Goal: Book appointment/travel/reservation

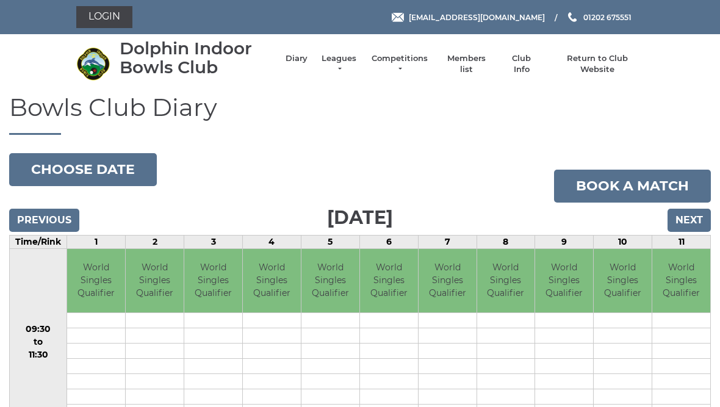
click at [695, 221] on input "Next" at bounding box center [688, 220] width 43 height 23
click at [694, 224] on input "Next" at bounding box center [688, 220] width 43 height 23
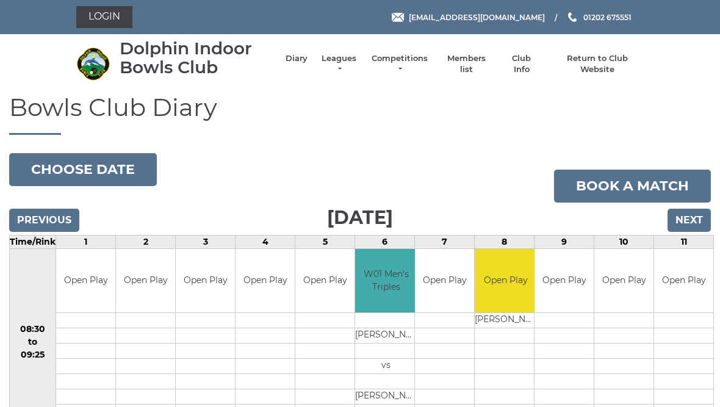
click at [696, 224] on input "Next" at bounding box center [688, 220] width 43 height 23
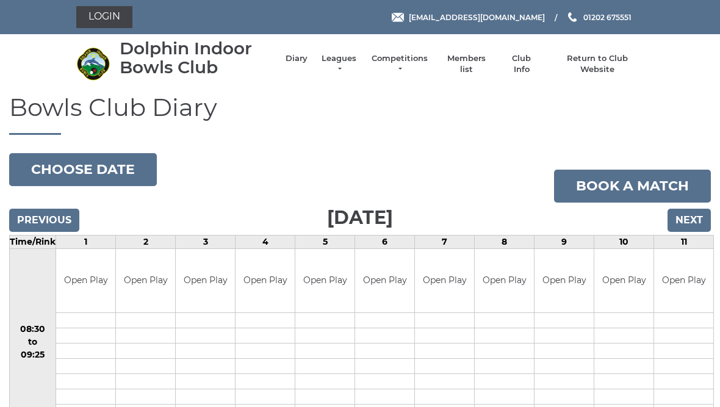
click at [642, 183] on link "Book a match" at bounding box center [632, 186] width 157 height 33
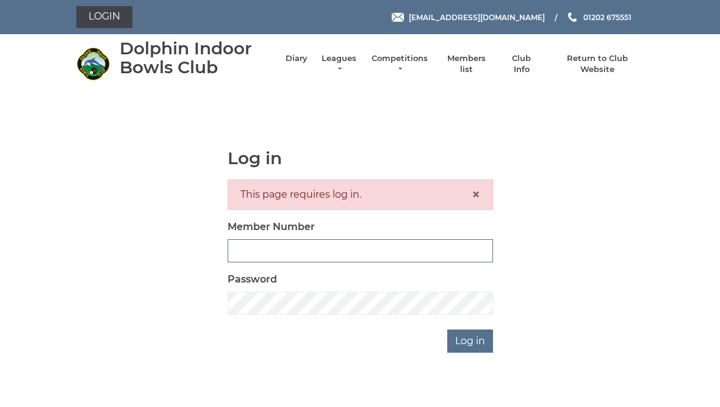
click at [273, 252] on input "Member Number" at bounding box center [359, 250] width 265 height 23
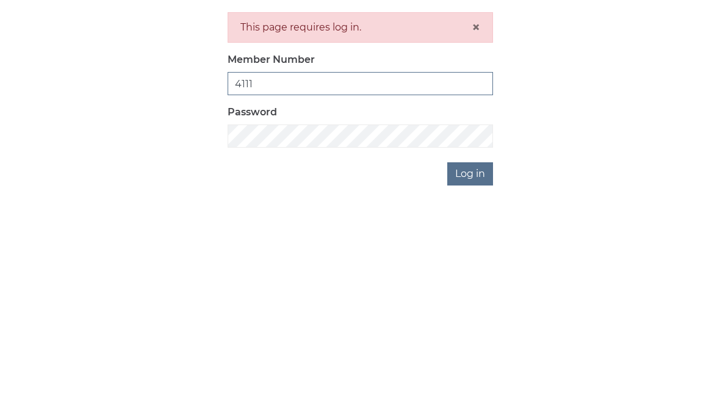
type input "4111"
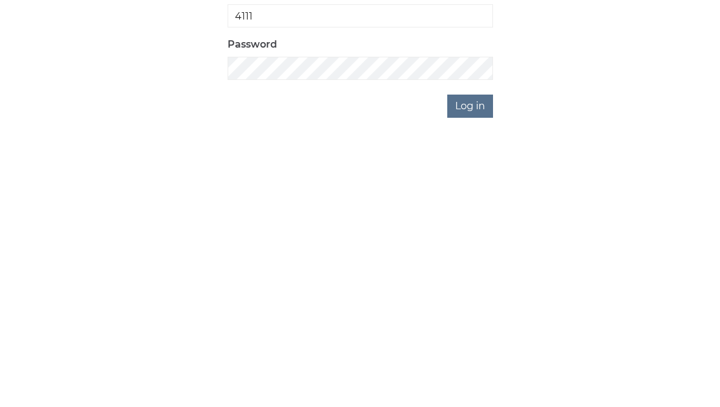
click at [475, 329] on input "Log in" at bounding box center [470, 340] width 46 height 23
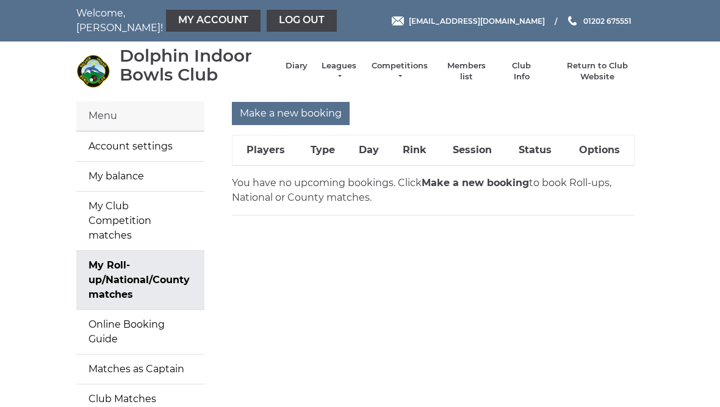
click at [302, 112] on input "Make a new booking" at bounding box center [291, 113] width 118 height 23
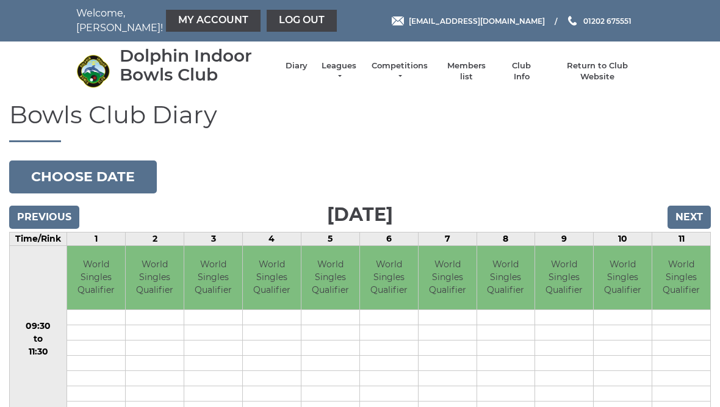
click at [691, 213] on input "Next" at bounding box center [688, 217] width 43 height 23
click at [699, 214] on input "Next" at bounding box center [688, 217] width 43 height 23
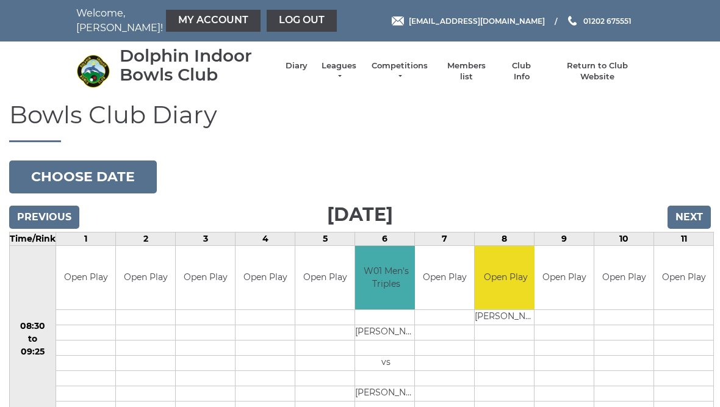
click at [695, 220] on input "Next" at bounding box center [688, 217] width 43 height 23
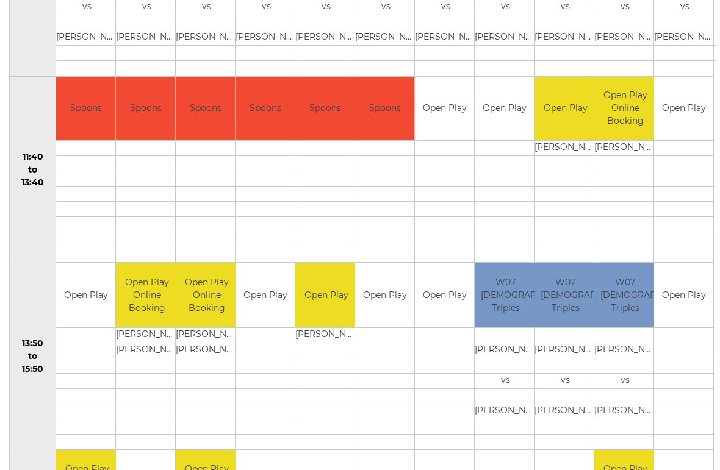
scroll to position [543, 0]
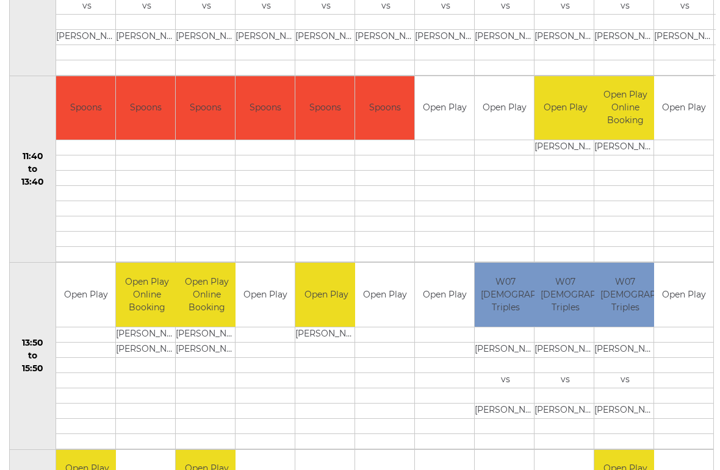
click at [0, 0] on link "Book slot" at bounding box center [0, 0] width 0 height 0
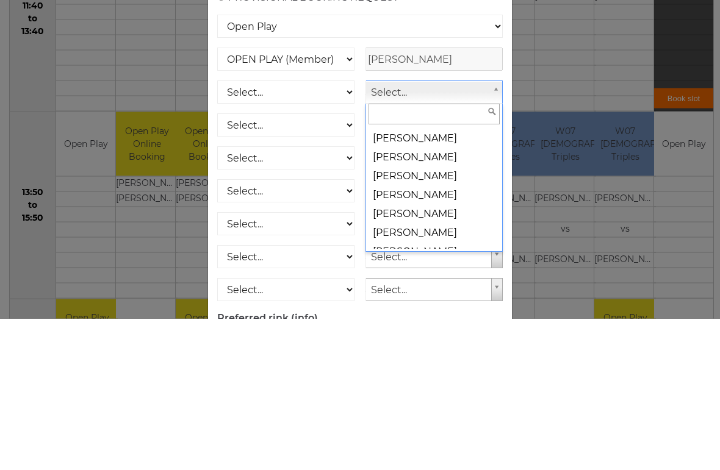
scroll to position [5717, 0]
select select "2125"
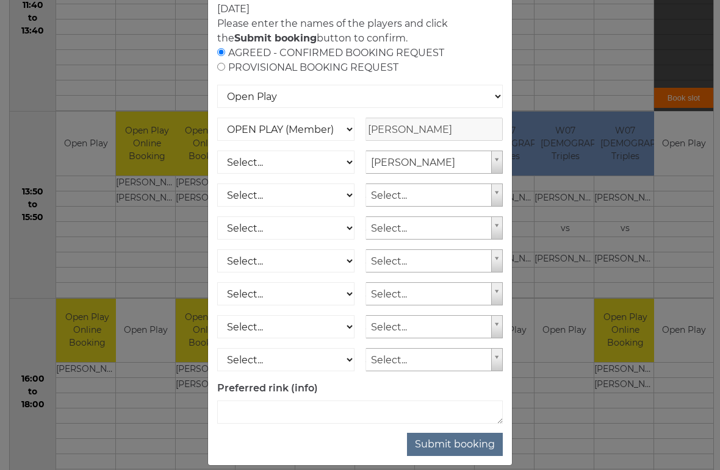
scroll to position [80, 0]
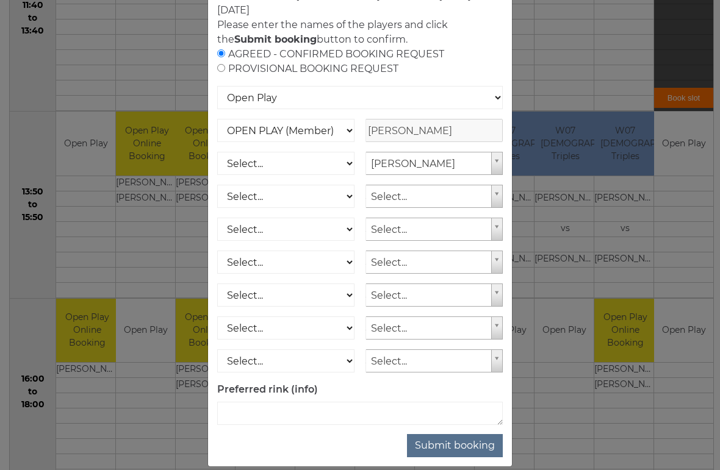
click at [467, 406] on button "Submit booking" at bounding box center [455, 445] width 96 height 23
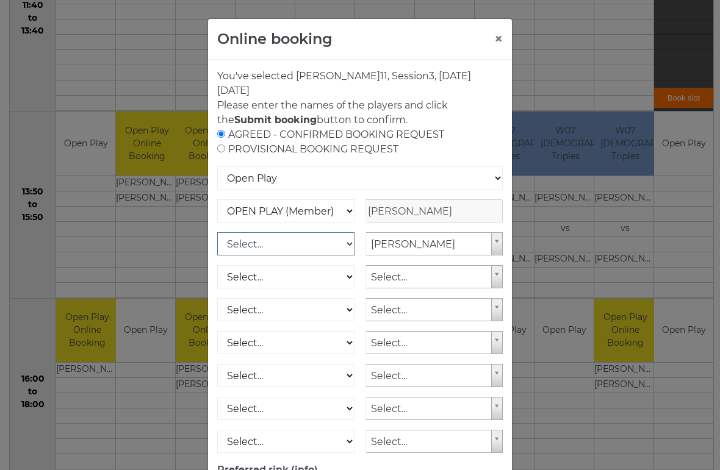
scroll to position [0, 0]
click at [502, 43] on button "×" at bounding box center [498, 39] width 9 height 15
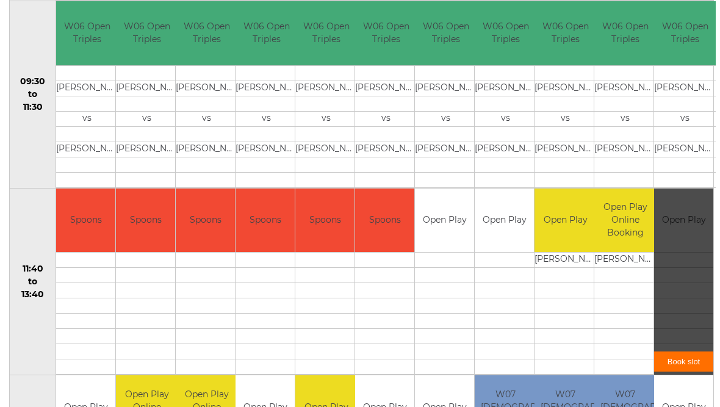
scroll to position [430, 0]
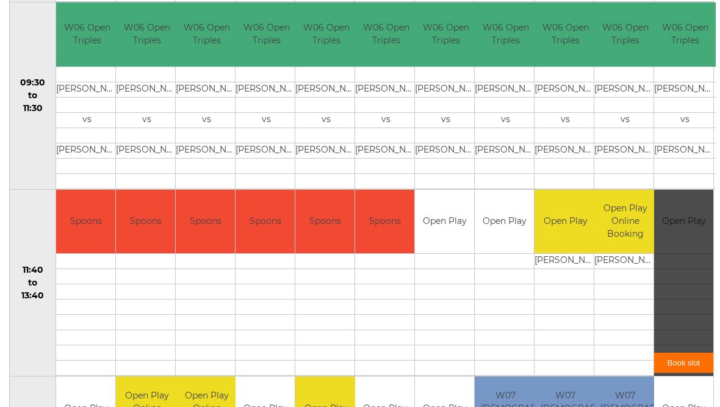
click at [696, 363] on link "Book slot" at bounding box center [683, 362] width 59 height 20
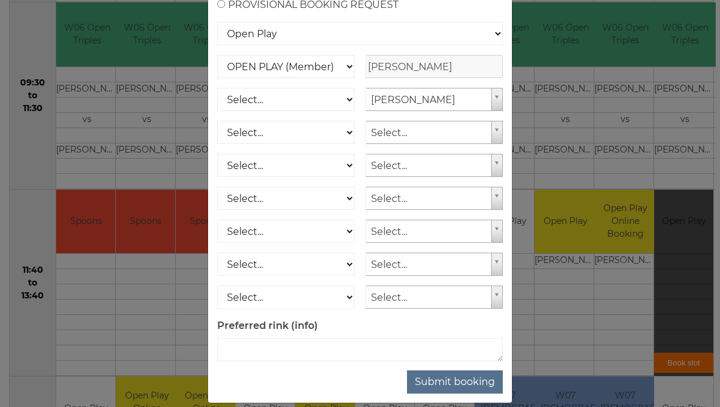
scroll to position [144, 0]
click at [468, 391] on button "Submit booking" at bounding box center [455, 382] width 96 height 23
click at [593, 316] on div "Online booking × You've selected Rink 11 , Session 3 , on Tuesday 7th of Octobe…" at bounding box center [360, 203] width 720 height 407
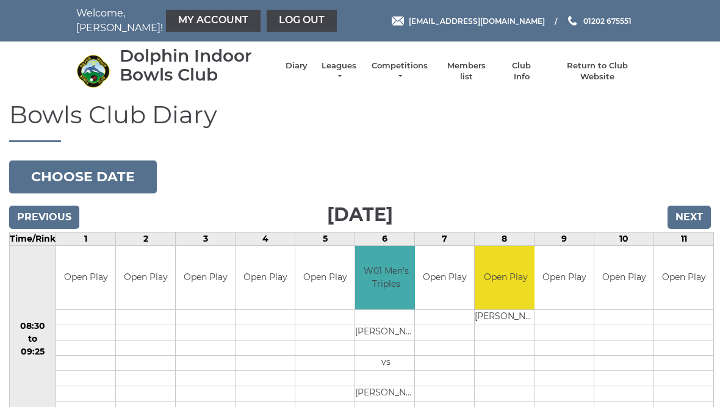
click at [703, 223] on input "Next" at bounding box center [688, 217] width 43 height 23
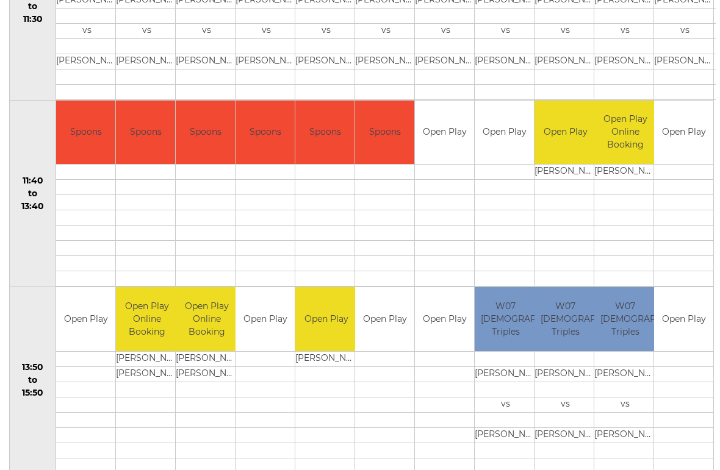
scroll to position [518, 0]
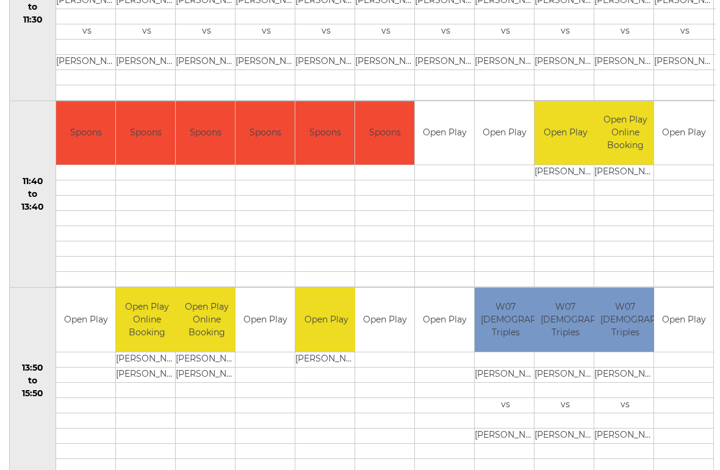
click at [0, 0] on link "Book slot" at bounding box center [0, 0] width 0 height 0
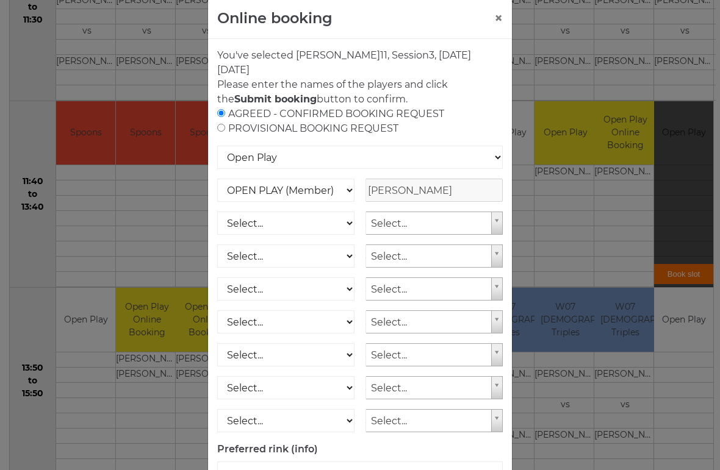
scroll to position [24, 0]
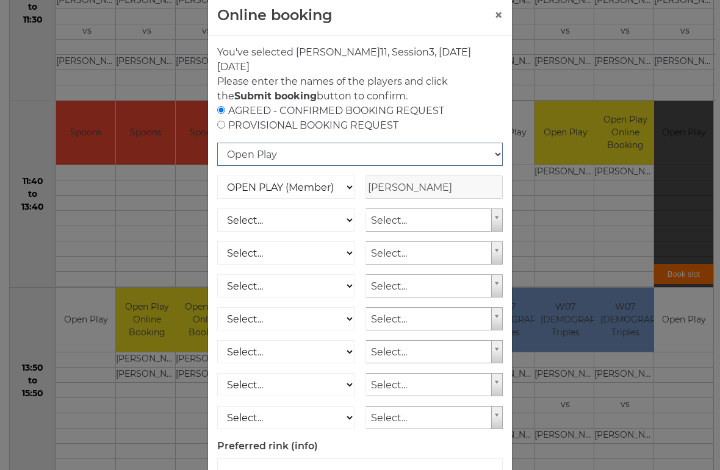
click at [498, 151] on select "Open Play National Competition - Singles National Competition - Pairs National …" at bounding box center [359, 154] width 285 height 23
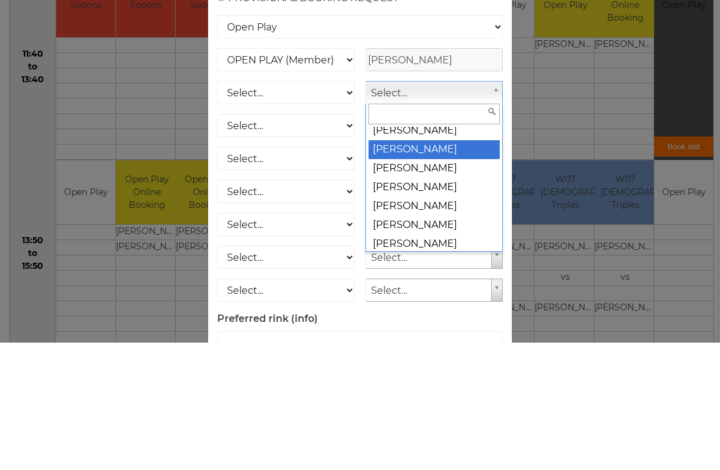
scroll to position [5651, 0]
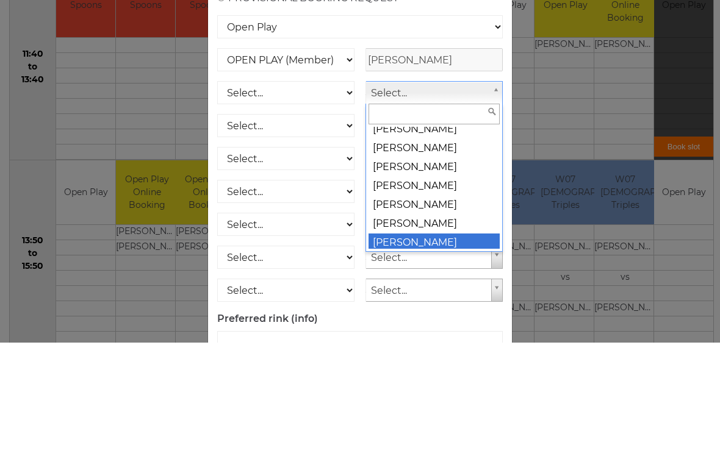
select select "2125"
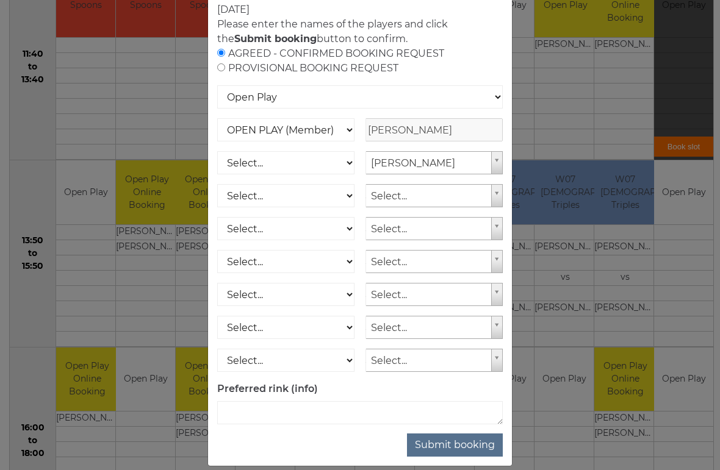
scroll to position [80, 0]
click at [463, 406] on button "Submit booking" at bounding box center [455, 445] width 96 height 23
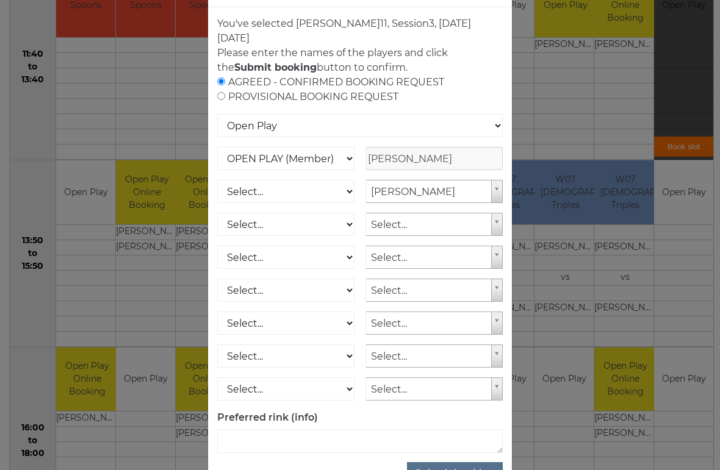
scroll to position [5625, 0]
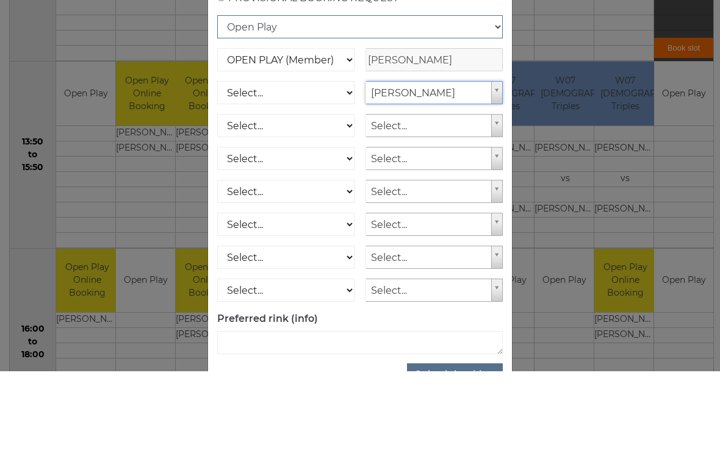
click at [501, 114] on select "Open Play National Competition - Singles National Competition - Pairs National …" at bounding box center [359, 125] width 285 height 23
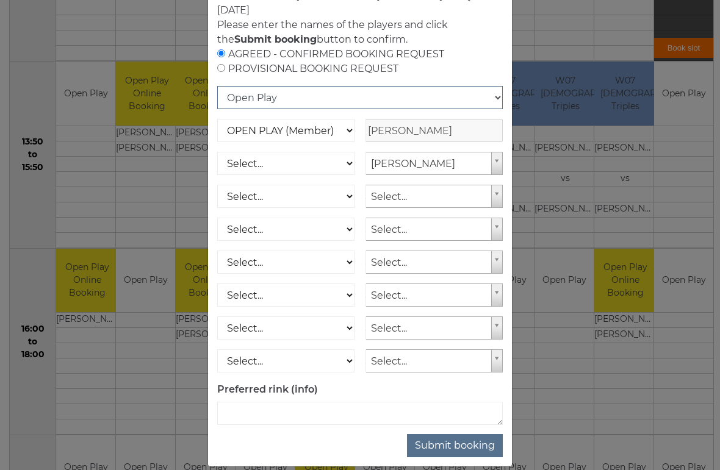
scroll to position [80, 0]
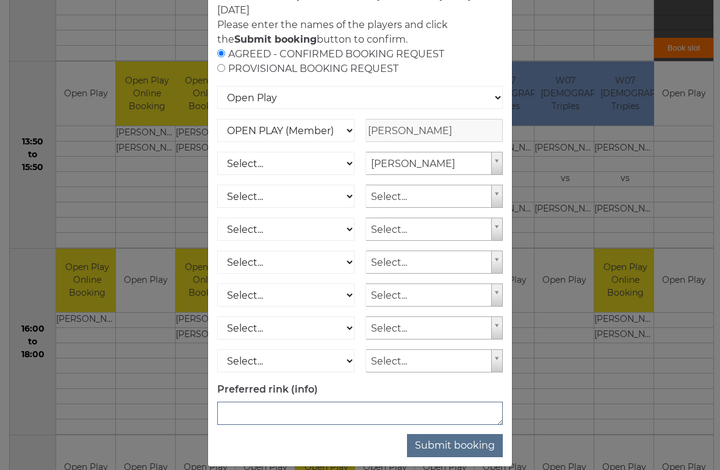
click at [271, 406] on textarea at bounding box center [359, 413] width 285 height 23
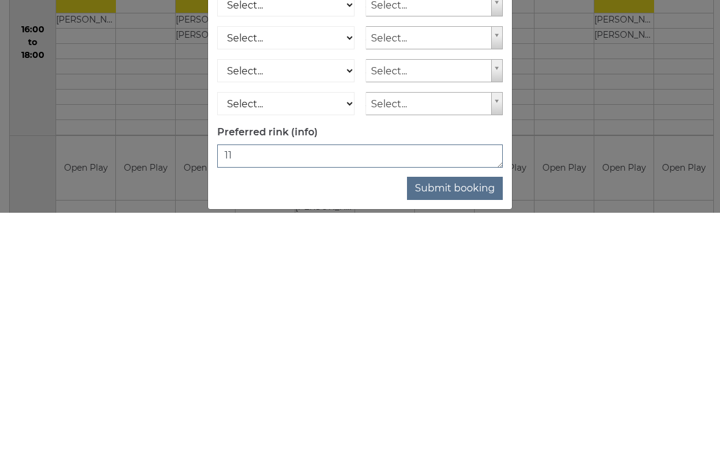
type textarea "11"
click at [459, 406] on button "Submit booking" at bounding box center [455, 445] width 96 height 23
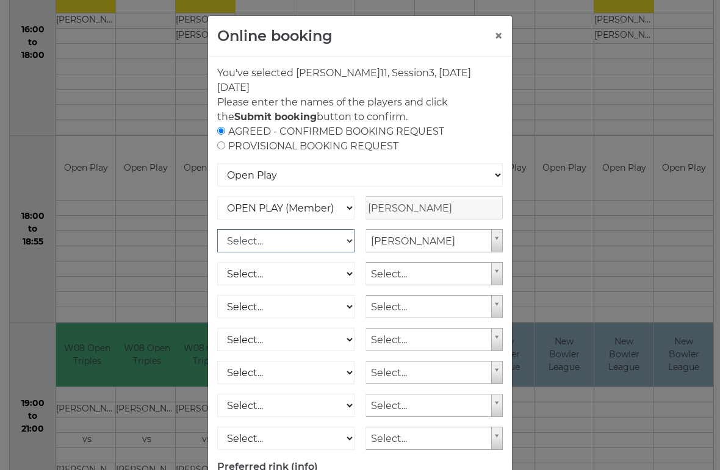
scroll to position [5, 0]
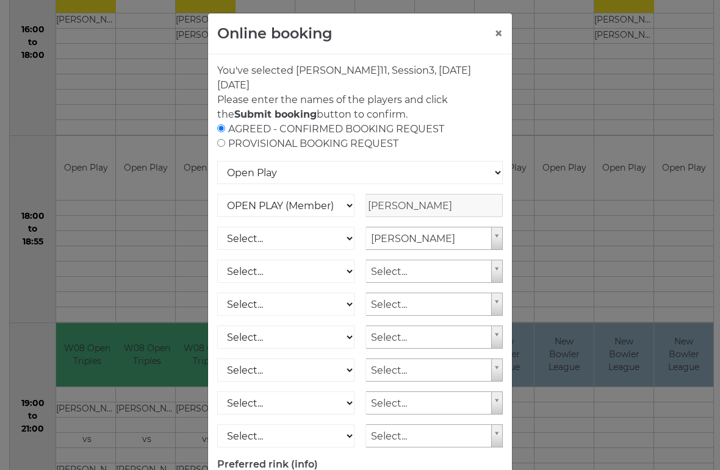
click at [496, 33] on button "×" at bounding box center [498, 33] width 9 height 15
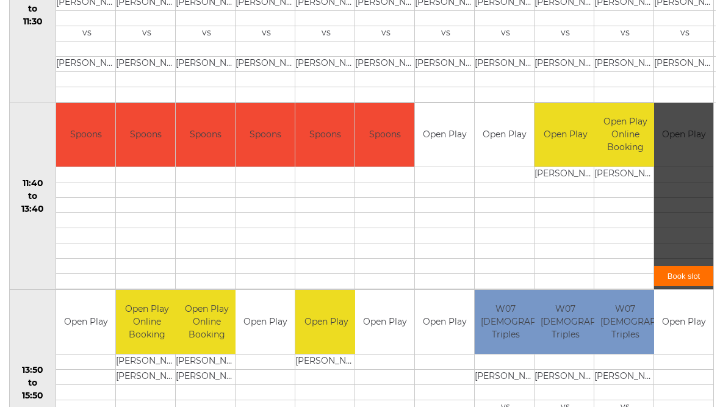
scroll to position [507, 0]
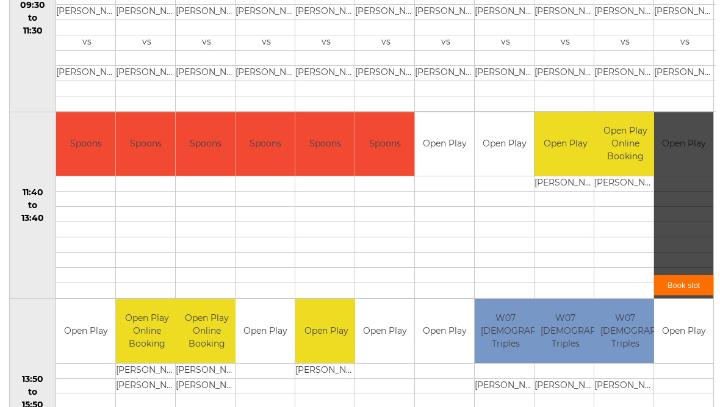
click at [583, 238] on td at bounding box center [565, 244] width 62 height 15
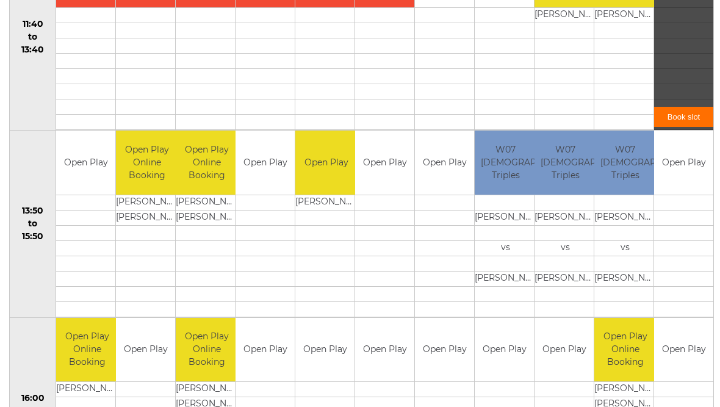
scroll to position [676, 0]
click at [682, 115] on link "Book slot" at bounding box center [683, 117] width 59 height 20
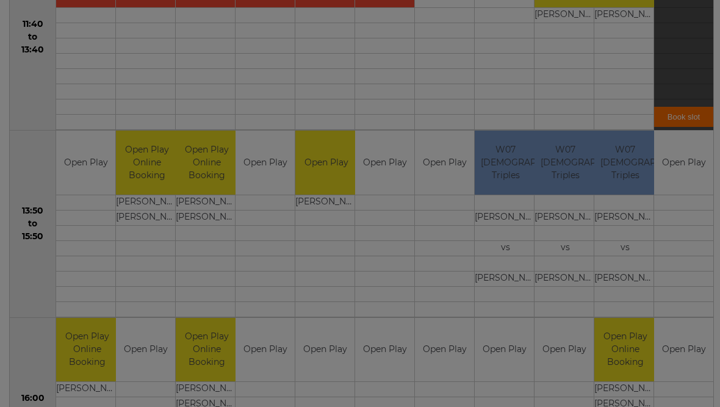
scroll to position [0, 0]
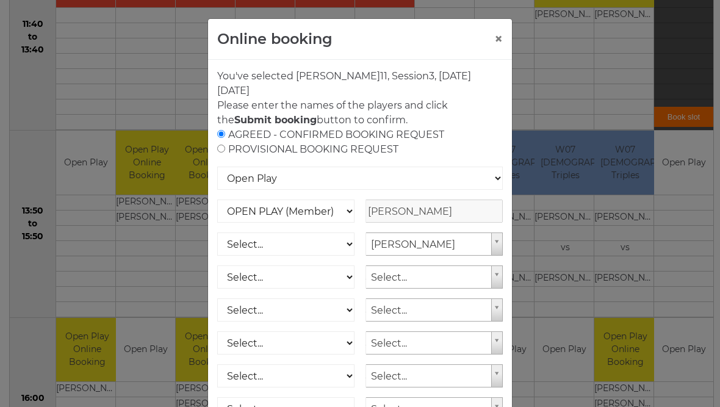
click at [223, 151] on input "radio" at bounding box center [221, 149] width 8 height 8
radio input "true"
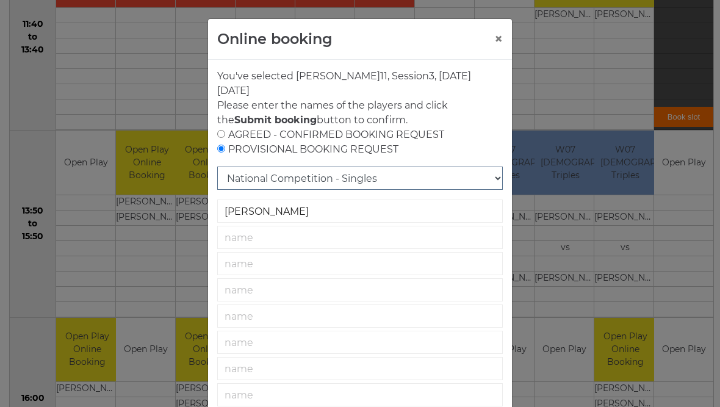
click at [496, 177] on select "National Competition - Singles National Competition - Pairs National Competitio…" at bounding box center [359, 177] width 285 height 23
click at [226, 132] on div "AGREED - CONFIRMED BOOKING REQUEST PROVISIONAL BOOKING REQUEST" at bounding box center [359, 141] width 285 height 29
click at [227, 132] on div "AGREED - CONFIRMED BOOKING REQUEST PROVISIONAL BOOKING REQUEST" at bounding box center [359, 141] width 285 height 29
click at [221, 137] on input "radio" at bounding box center [221, 134] width 8 height 8
radio input "true"
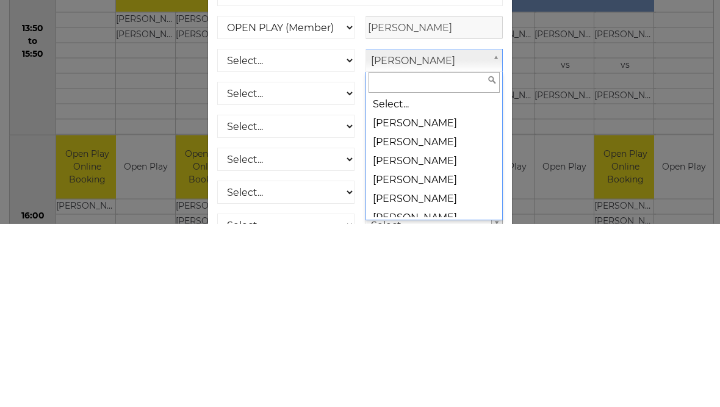
scroll to position [5625, 0]
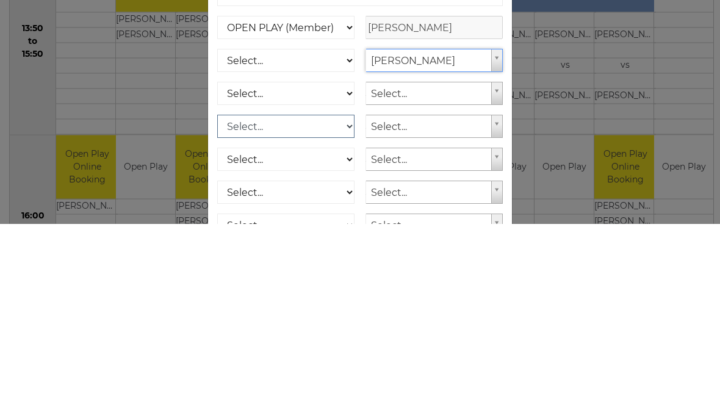
click at [286, 298] on select "Select... OPEN PLAY (Member) OPEN PLAY (Visitor) SPOONS (Member) SPOONS (Visito…" at bounding box center [285, 309] width 137 height 23
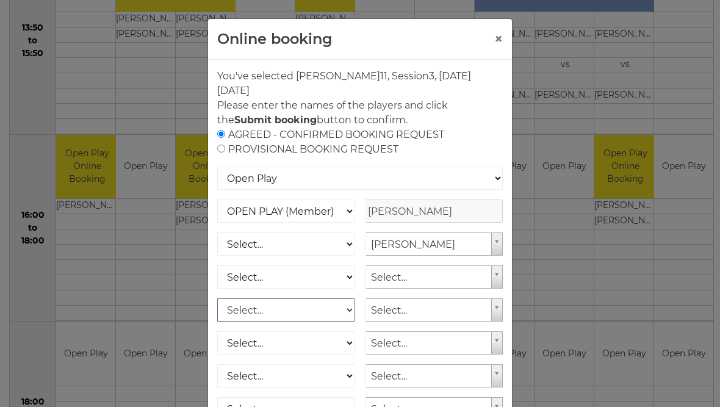
select select "1_12"
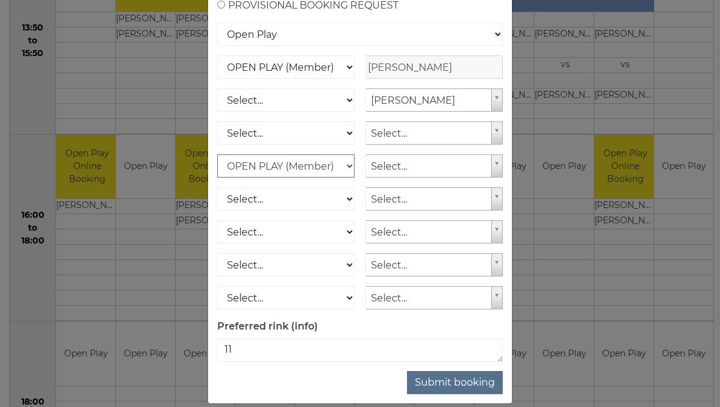
scroll to position [144, 0]
click at [256, 347] on textarea "11" at bounding box center [359, 349] width 285 height 23
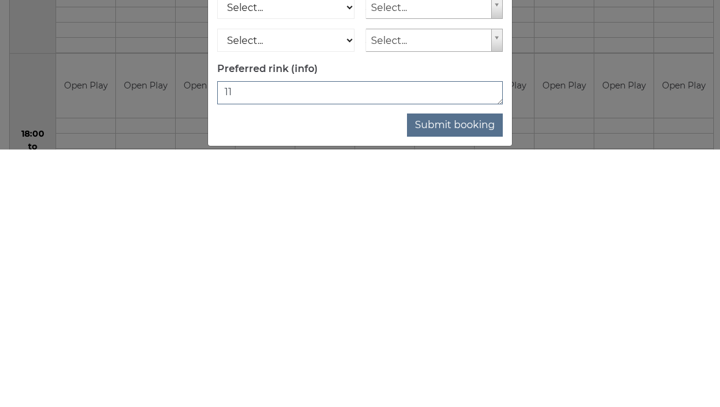
type textarea "1"
click at [462, 371] on button "Submit booking" at bounding box center [455, 382] width 96 height 23
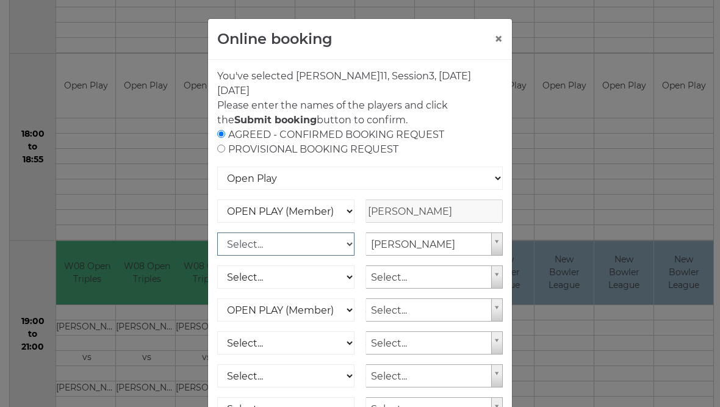
scroll to position [0, 0]
click at [500, 45] on button "×" at bounding box center [498, 39] width 9 height 15
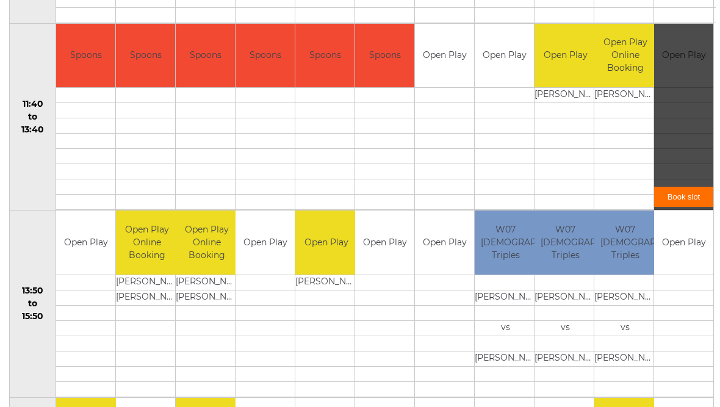
scroll to position [592, 0]
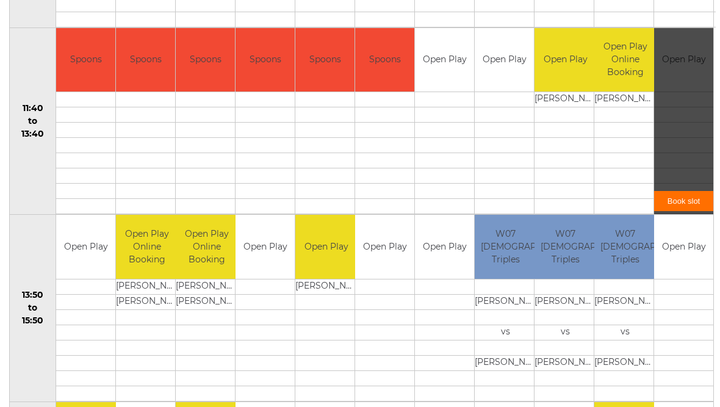
click at [611, 145] on td at bounding box center [625, 145] width 62 height 15
click at [678, 121] on div "Book slot" at bounding box center [683, 121] width 59 height 187
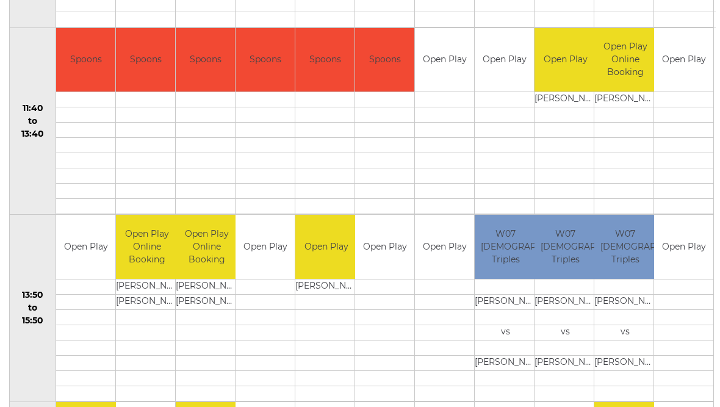
click at [0, 0] on div "Book slot" at bounding box center [0, 0] width 0 height 0
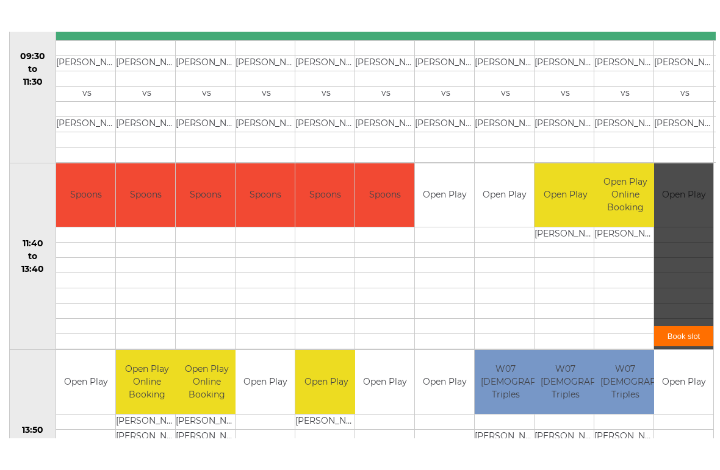
scroll to position [493, 0]
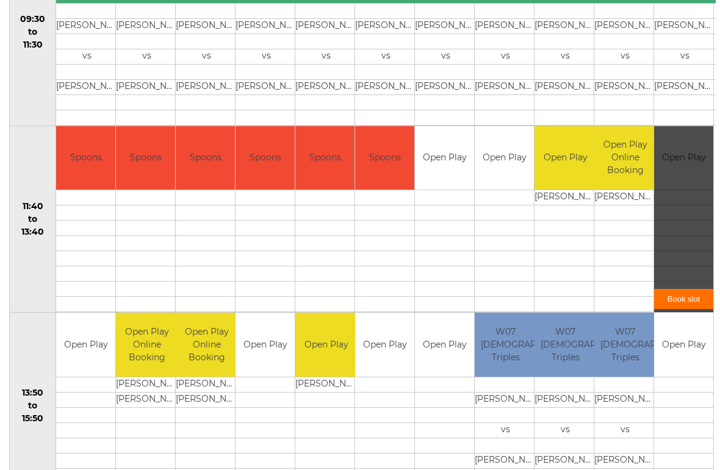
click at [698, 296] on link "Book slot" at bounding box center [683, 299] width 59 height 20
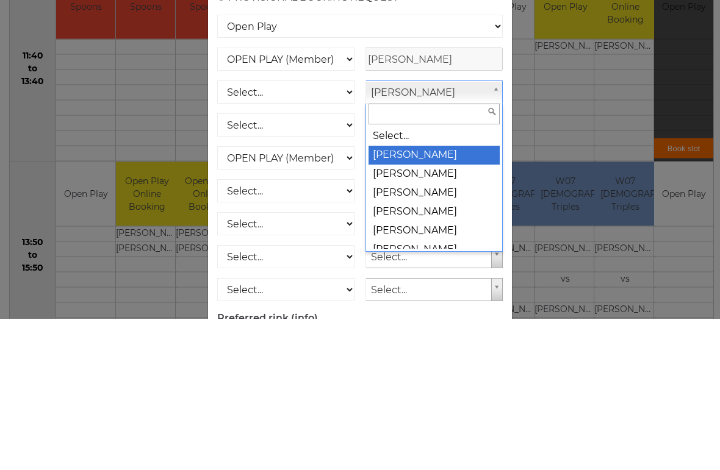
scroll to position [0, 0]
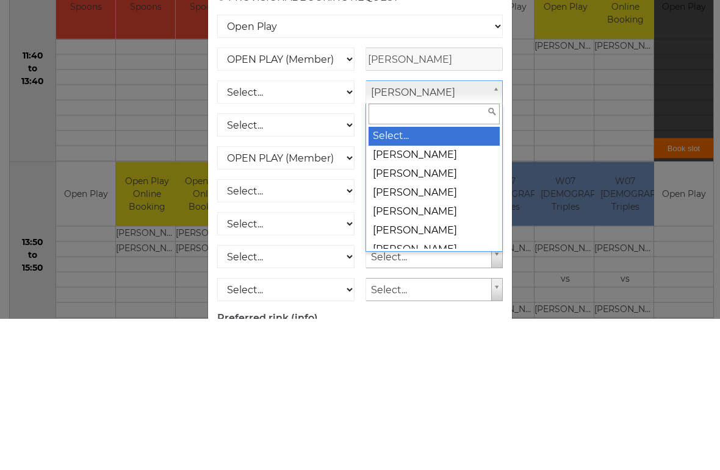
select select
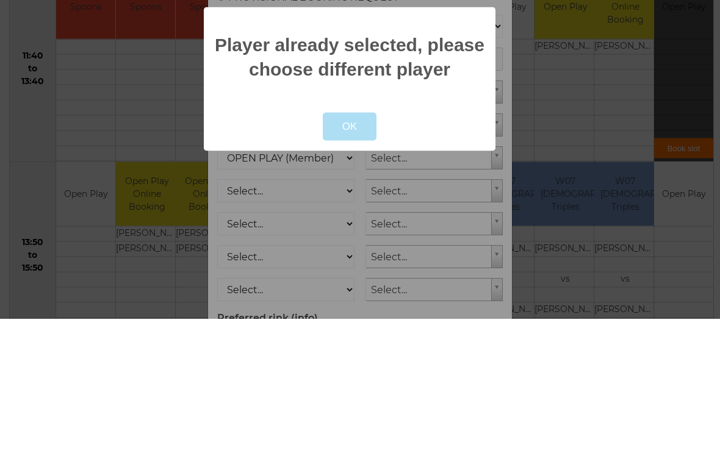
scroll to position [645, 0]
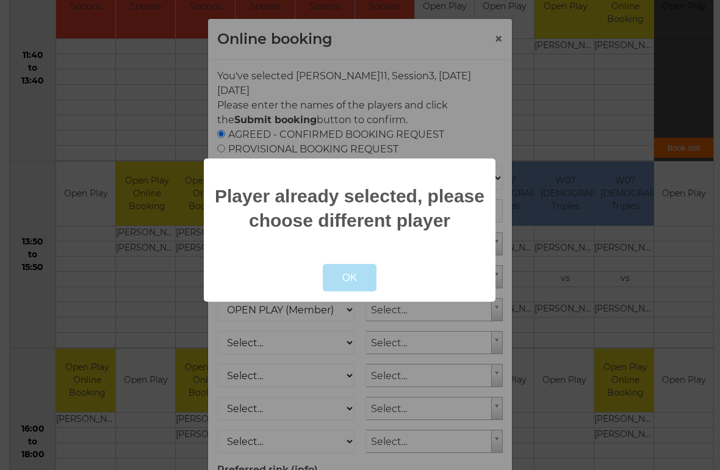
click at [471, 139] on div at bounding box center [360, 235] width 720 height 470
click at [351, 288] on button "OK" at bounding box center [350, 278] width 54 height 28
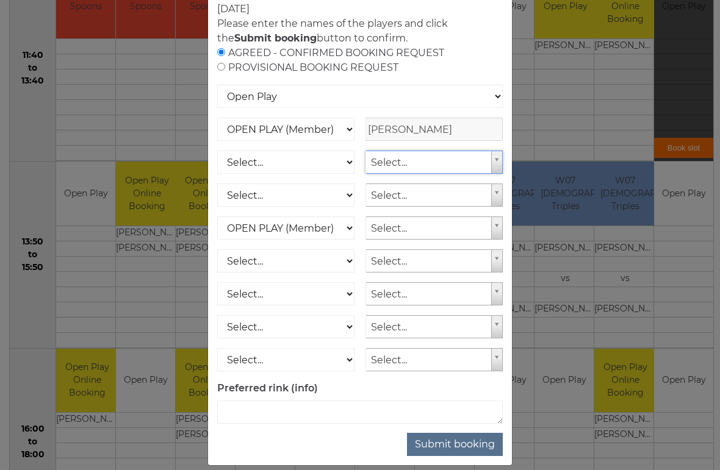
scroll to position [80, 0]
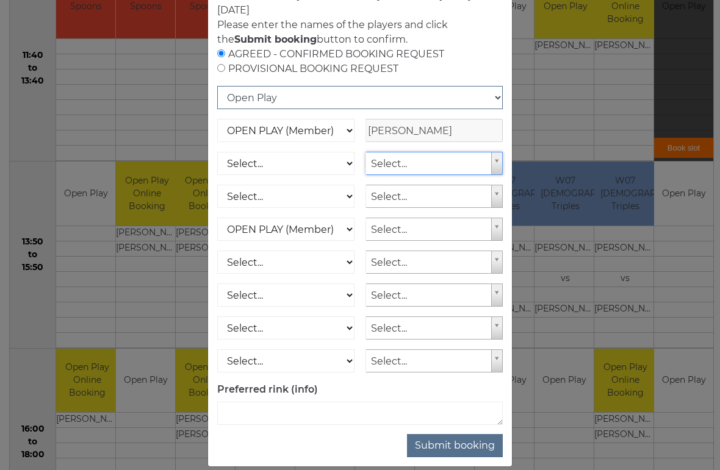
click at [435, 87] on select "Open Play National Competition - Singles National Competition - Pairs National …" at bounding box center [359, 97] width 285 height 23
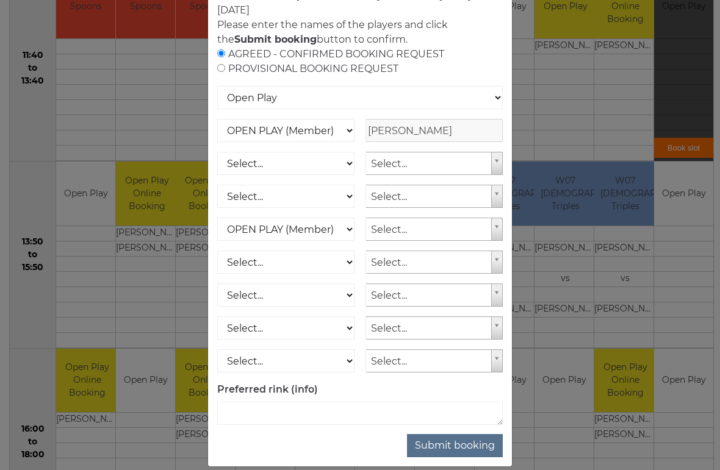
click at [468, 406] on button "Submit booking" at bounding box center [455, 445] width 96 height 23
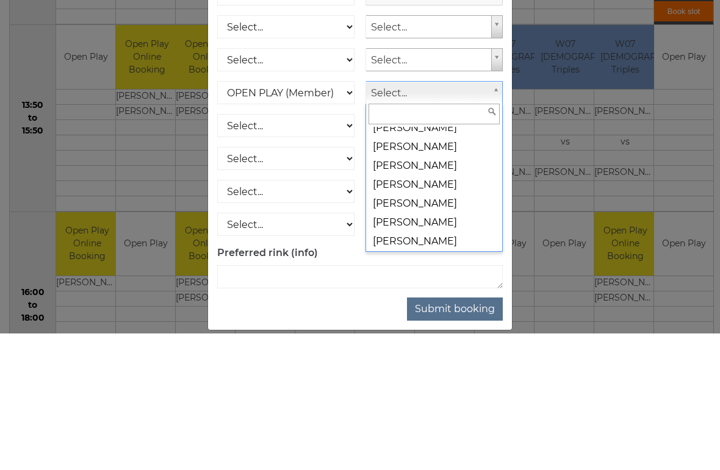
scroll to position [5652, 0]
select select
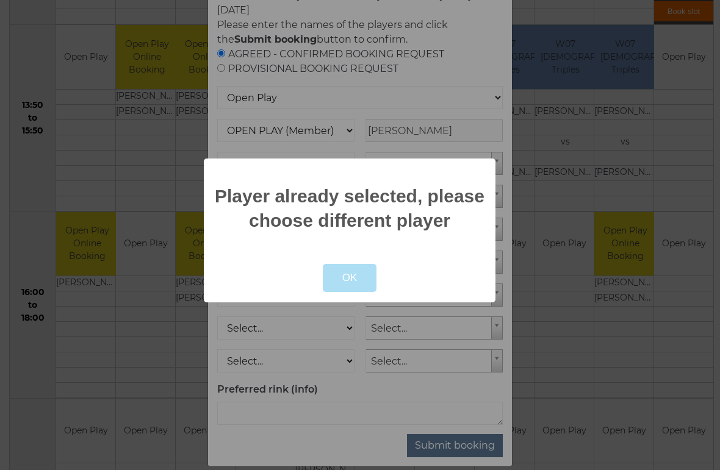
click at [370, 406] on div at bounding box center [360, 235] width 720 height 470
click at [358, 277] on button "OK" at bounding box center [350, 278] width 54 height 28
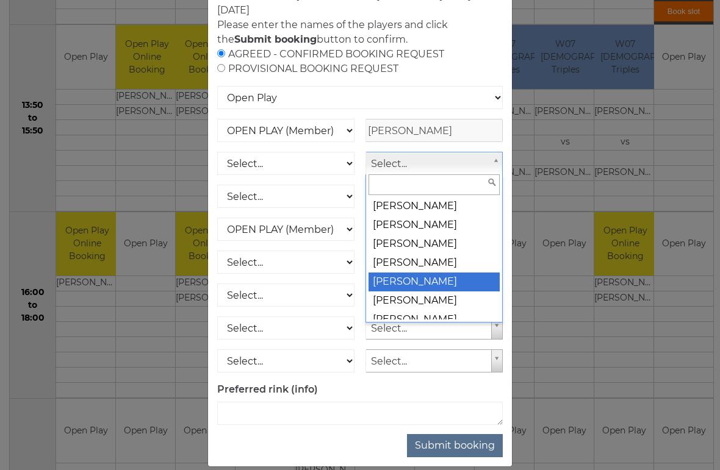
scroll to position [5702, 0]
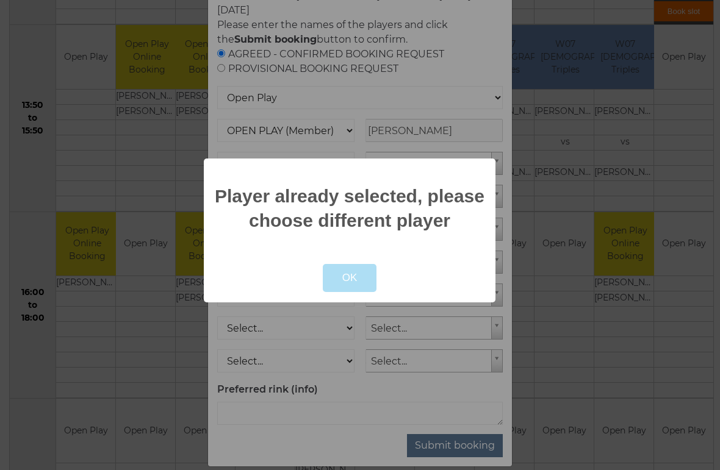
click at [471, 232] on h2 "Player already selected, please choose different player" at bounding box center [349, 208] width 271 height 49
click at [501, 54] on div at bounding box center [360, 235] width 720 height 470
click at [479, 64] on div at bounding box center [360, 235] width 720 height 470
click at [359, 288] on button "OK" at bounding box center [350, 278] width 54 height 28
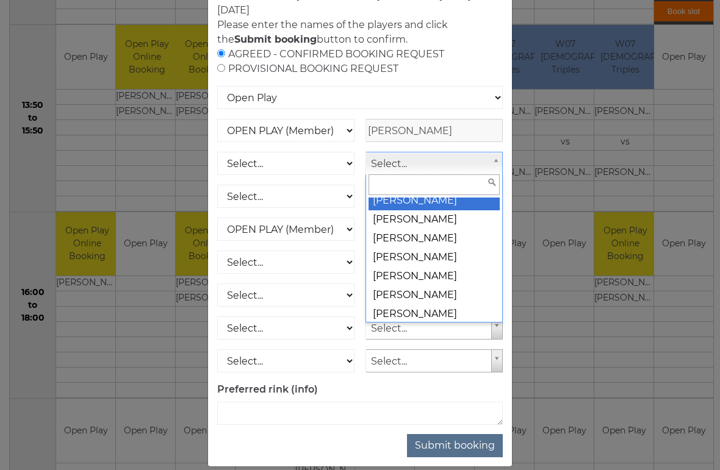
scroll to position [5725, 0]
select select
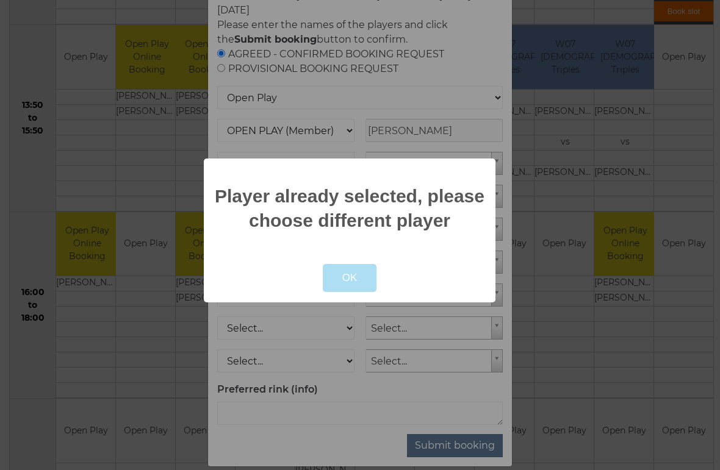
click at [460, 80] on div at bounding box center [360, 235] width 720 height 470
click at [481, 92] on div at bounding box center [360, 235] width 720 height 470
click at [359, 284] on button "OK" at bounding box center [350, 278] width 54 height 28
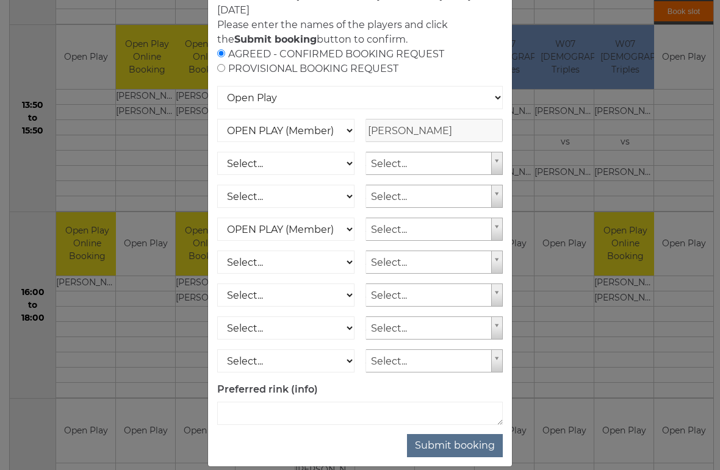
click at [463, 406] on button "Submit booking" at bounding box center [455, 445] width 96 height 23
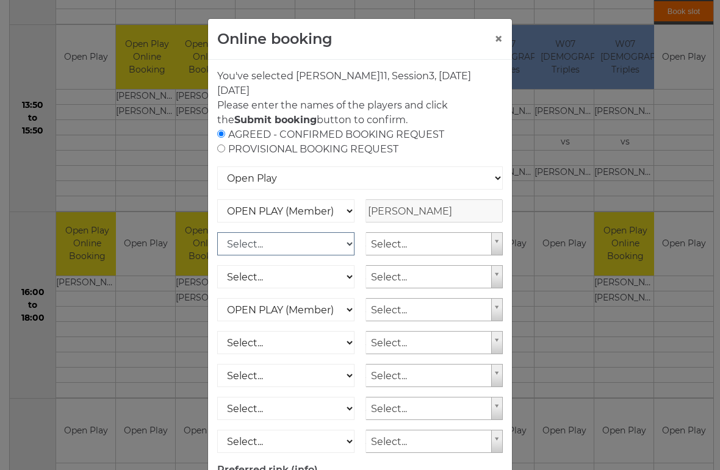
scroll to position [0, 0]
click at [501, 38] on button "×" at bounding box center [498, 39] width 9 height 15
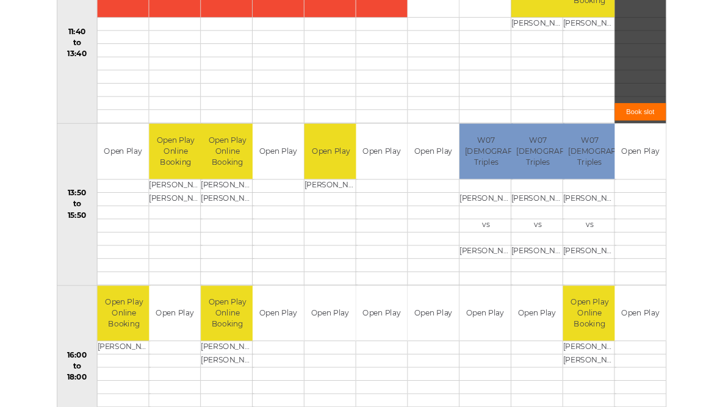
scroll to position [663, 0]
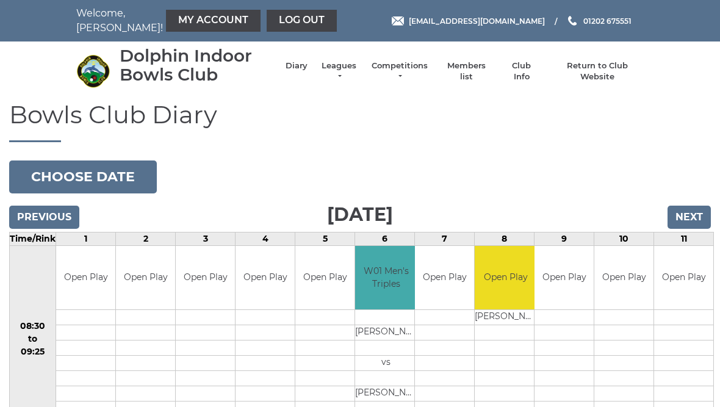
click at [266, 23] on link "Log out" at bounding box center [301, 21] width 70 height 22
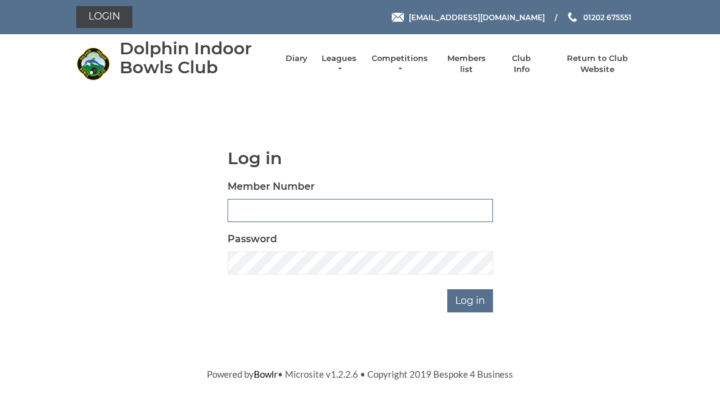
click at [256, 212] on input "Member Number" at bounding box center [359, 210] width 265 height 23
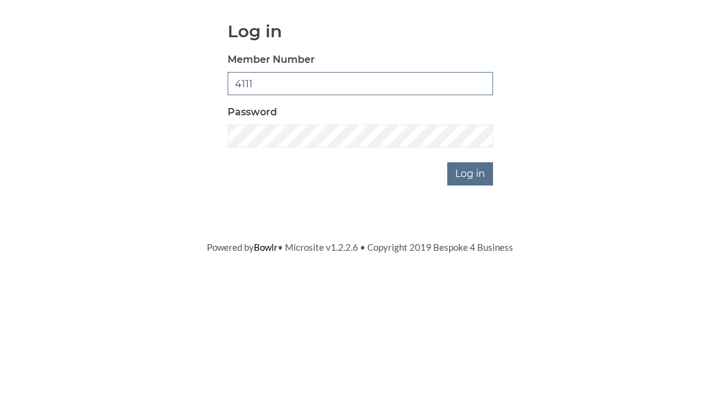
type input "4111"
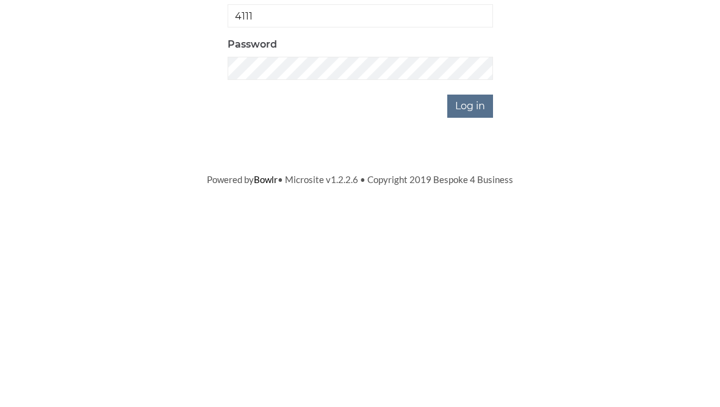
click at [472, 289] on input "Log in" at bounding box center [470, 300] width 46 height 23
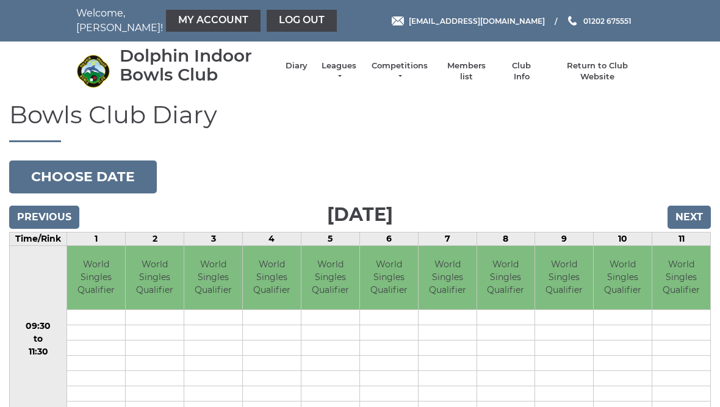
click at [702, 223] on input "Next" at bounding box center [688, 217] width 43 height 23
click at [698, 215] on input "Next" at bounding box center [688, 217] width 43 height 23
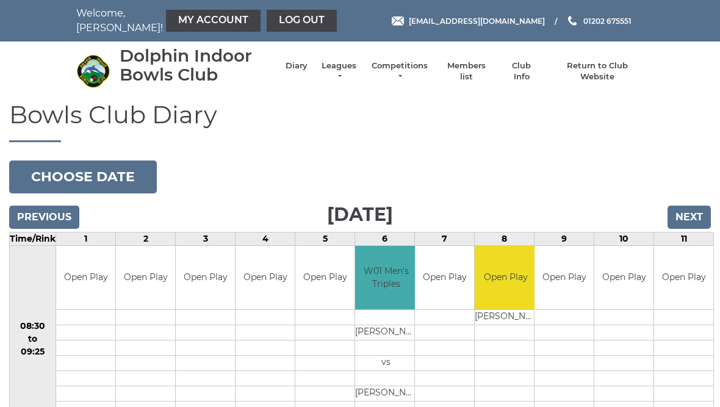
click at [701, 220] on input "Next" at bounding box center [688, 217] width 43 height 23
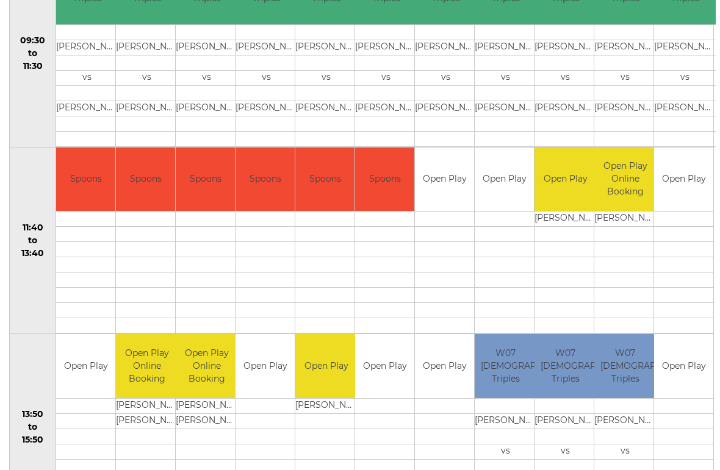
scroll to position [472, 0]
click at [0, 0] on link "Book slot" at bounding box center [0, 0] width 0 height 0
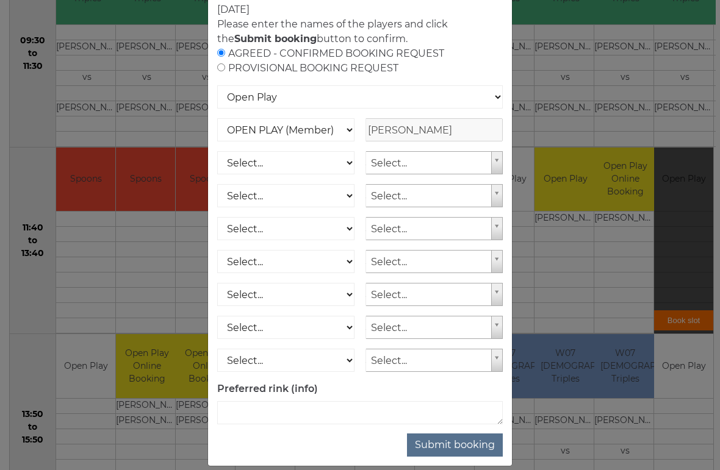
scroll to position [80, 0]
click at [460, 406] on button "Submit booking" at bounding box center [455, 445] width 96 height 23
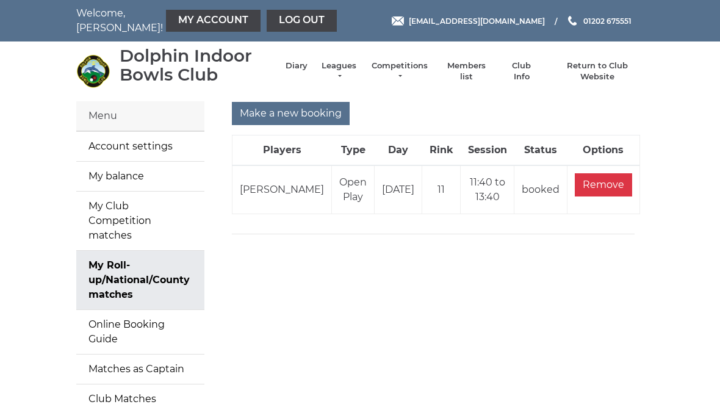
click at [268, 17] on link "Log out" at bounding box center [301, 21] width 70 height 22
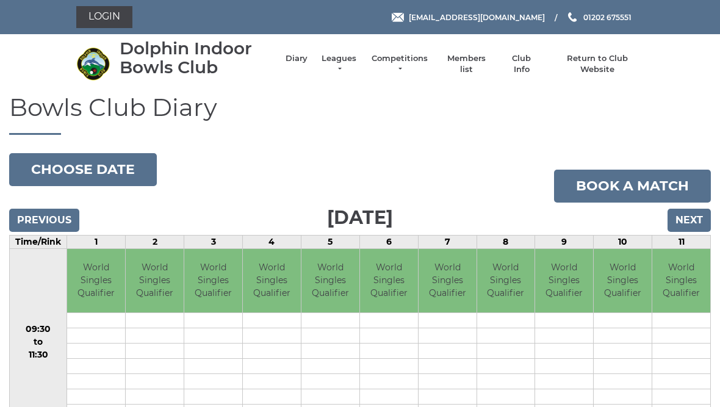
click at [702, 227] on input "Next" at bounding box center [688, 220] width 43 height 23
click at [699, 225] on input "Next" at bounding box center [688, 220] width 43 height 23
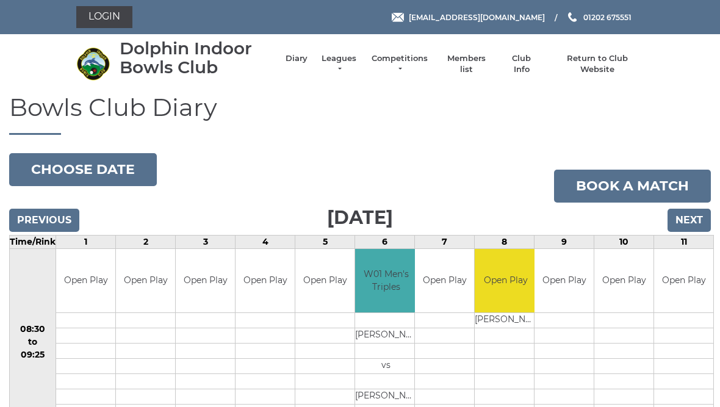
click at [699, 216] on input "Next" at bounding box center [688, 220] width 43 height 23
